Goal: Task Accomplishment & Management: Complete application form

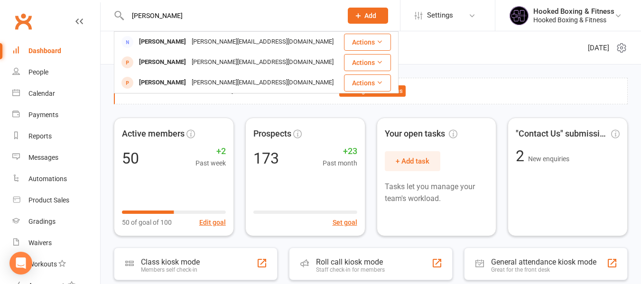
type input "[PERSON_NAME]"
click at [207, 19] on input "[PERSON_NAME]" at bounding box center [230, 15] width 211 height 13
click at [376, 18] on span "Add" at bounding box center [370, 16] width 12 height 8
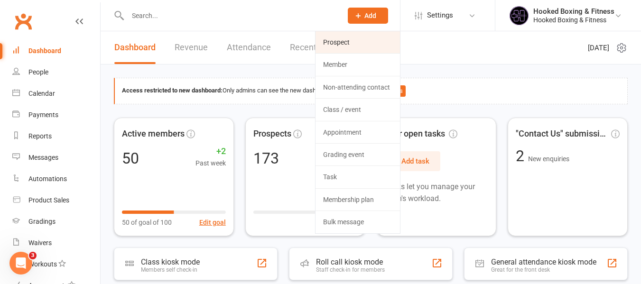
click at [359, 51] on link "Prospect" at bounding box center [357, 42] width 84 height 22
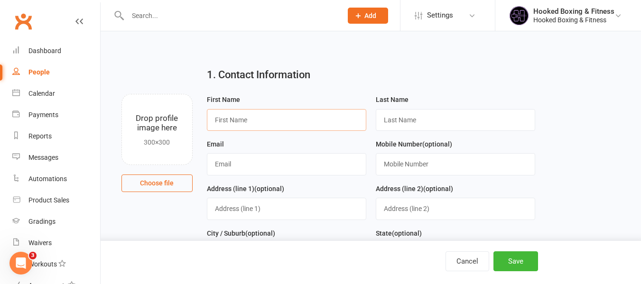
click at [269, 120] on input "text" at bounding box center [286, 120] width 159 height 22
paste input "[PERSON_NAME]"
click at [249, 120] on input "[PERSON_NAME]" at bounding box center [286, 120] width 159 height 22
click at [249, 119] on input "[PERSON_NAME]" at bounding box center [286, 120] width 159 height 22
type input "[PERSON_NAME]"
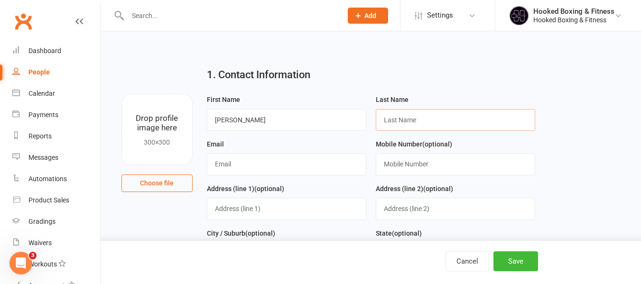
click at [434, 113] on input "text" at bounding box center [455, 120] width 159 height 22
type input "v"
paste input "Shepherd"
type input "Shepherd"
paste input "0466249579"
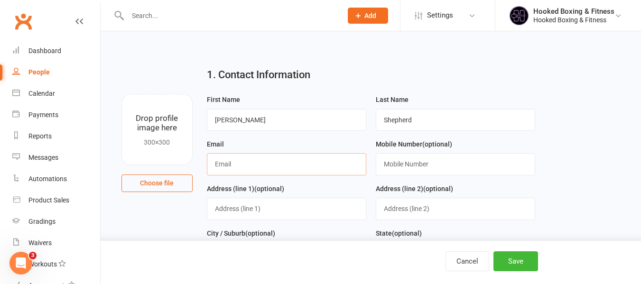
click at [324, 165] on input "text" at bounding box center [286, 164] width 159 height 22
type input "0466249579"
click at [479, 172] on input "text" at bounding box center [455, 164] width 159 height 22
paste input "0466249579"
type input "0466249579"
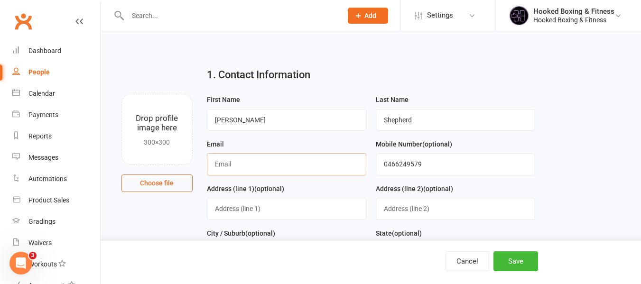
click at [341, 169] on input "text" at bounding box center [286, 164] width 159 height 22
paste input "[EMAIL_ADDRESS][DOMAIN_NAME]"
type input "[EMAIL_ADDRESS][DOMAIN_NAME]"
drag, startPoint x: 556, startPoint y: 114, endPoint x: 489, endPoint y: 100, distance: 68.4
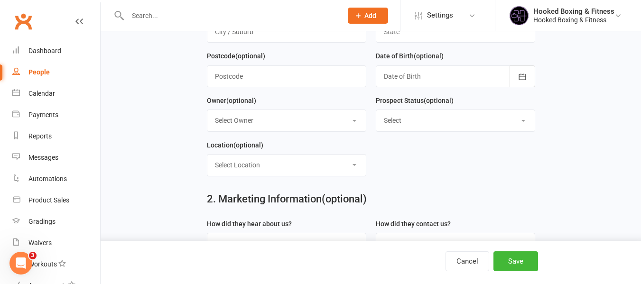
scroll to position [332, 0]
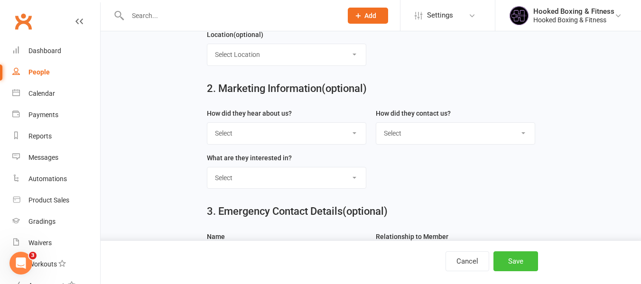
click at [521, 263] on button "Save" at bounding box center [515, 261] width 45 height 20
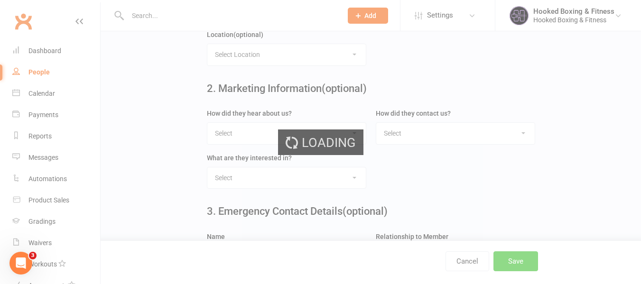
scroll to position [0, 0]
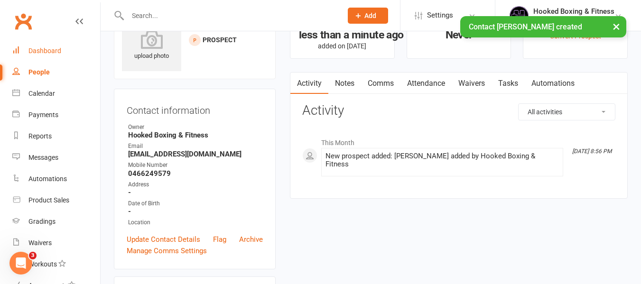
scroll to position [47, 0]
